Goal: Transaction & Acquisition: Purchase product/service

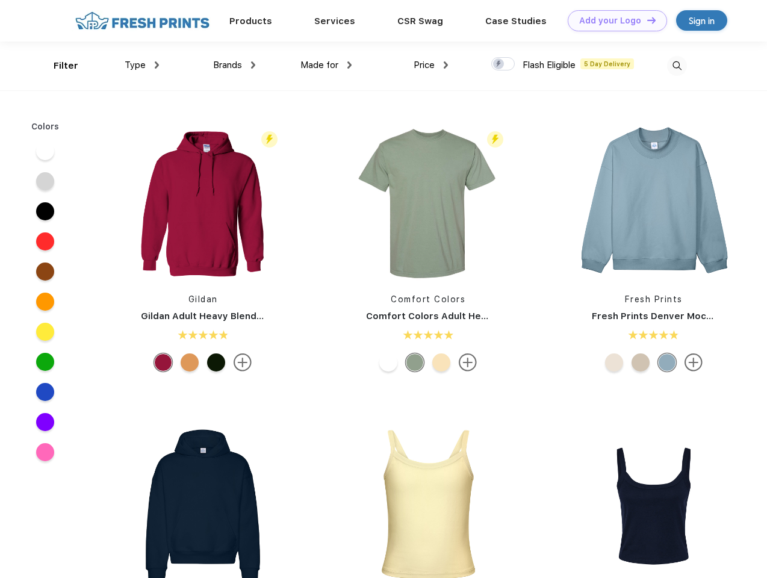
click at [613, 20] on link "Add your Logo Design Tool" at bounding box center [617, 20] width 99 height 21
click at [0, 0] on div "Design Tool" at bounding box center [0, 0] width 0 height 0
click at [646, 20] on link "Add your Logo Design Tool" at bounding box center [617, 20] width 99 height 21
click at [58, 66] on div "Filter" at bounding box center [66, 66] width 25 height 14
click at [142, 65] on span "Type" at bounding box center [135, 65] width 21 height 11
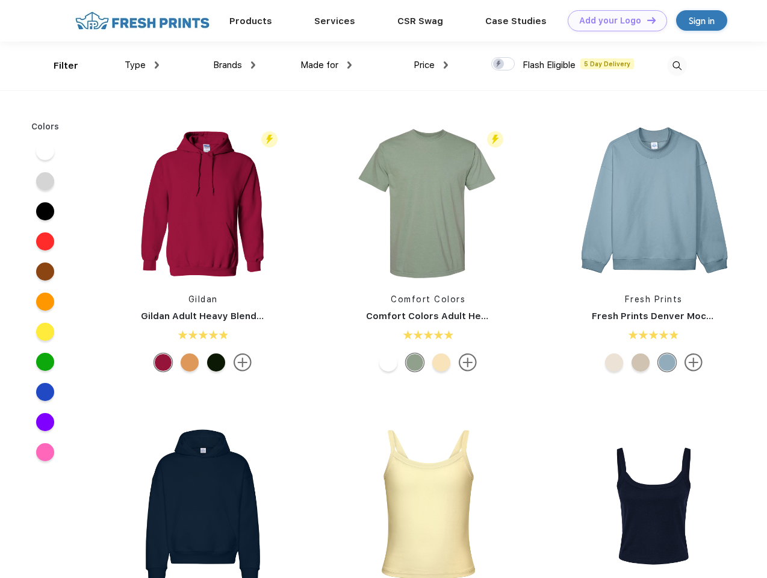
click at [234, 65] on span "Brands" at bounding box center [227, 65] width 29 height 11
click at [326, 65] on span "Made for" at bounding box center [320, 65] width 38 height 11
click at [431, 65] on span "Price" at bounding box center [424, 65] width 21 height 11
click at [503, 64] on div at bounding box center [502, 63] width 23 height 13
click at [499, 64] on input "checkbox" at bounding box center [495, 61] width 8 height 8
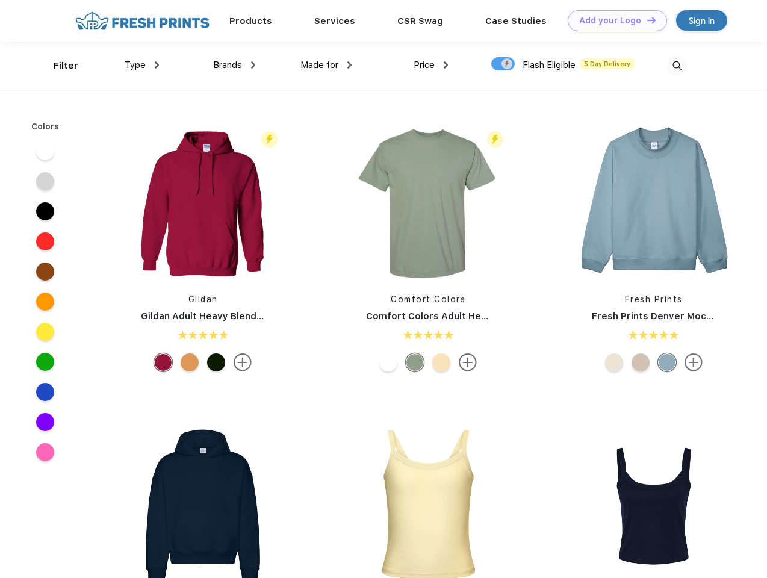
click at [677, 66] on img at bounding box center [677, 66] width 20 height 20
